Goal: Task Accomplishment & Management: Manage account settings

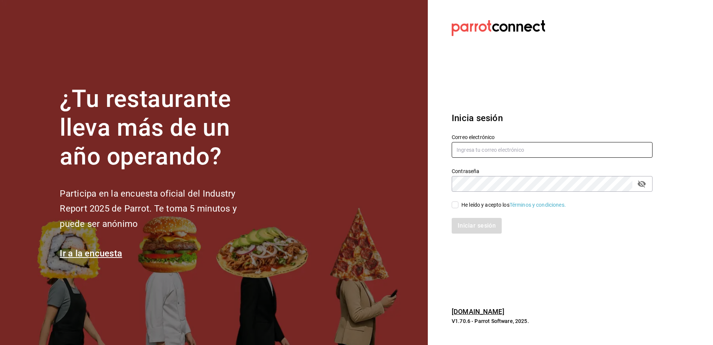
click at [483, 148] on input "text" at bounding box center [552, 150] width 201 height 16
type input "[EMAIL_ADDRESS][DOMAIN_NAME]"
click at [456, 203] on input "He leído y acepto los Términos y condiciones." at bounding box center [455, 204] width 7 height 7
checkbox input "true"
click at [472, 224] on button "Iniciar sesión" at bounding box center [477, 226] width 51 height 16
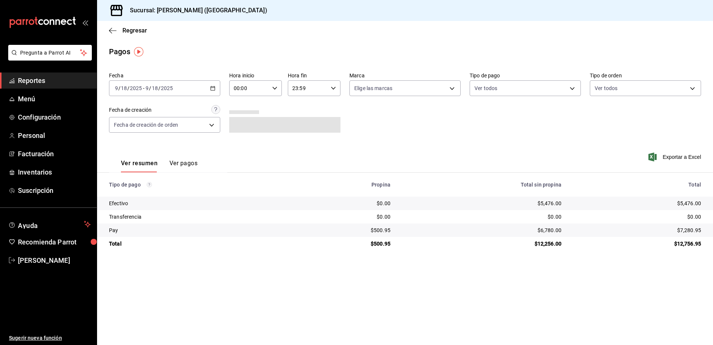
click at [55, 85] on span "Reportes" at bounding box center [54, 80] width 73 height 10
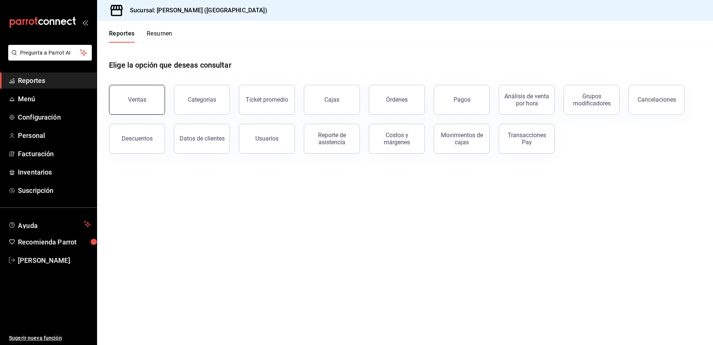
click at [151, 93] on button "Ventas" at bounding box center [137, 100] width 56 height 30
